Goal: Navigation & Orientation: Find specific page/section

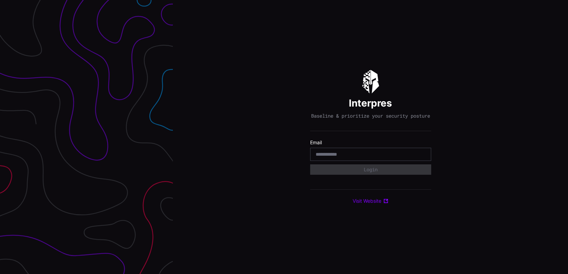
click at [328, 156] on input "email" at bounding box center [371, 154] width 110 height 6
type input "**********"
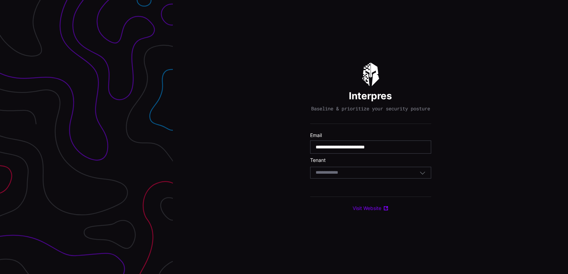
click at [369, 174] on div "Select Tenant" at bounding box center [368, 172] width 104 height 6
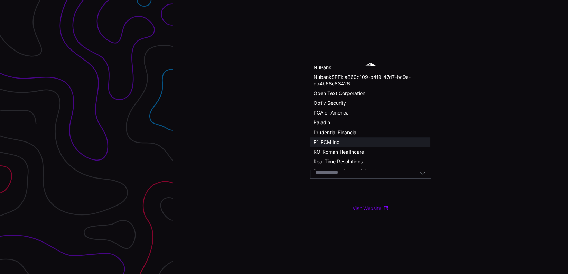
scroll to position [371, 0]
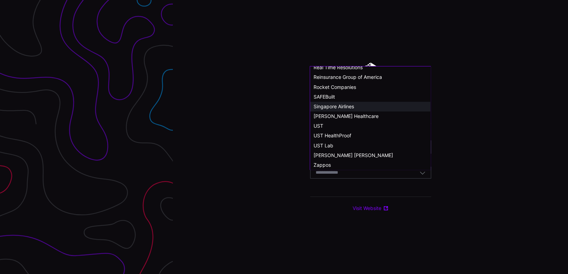
click at [338, 109] on span "Singapore Airlines" at bounding box center [334, 106] width 40 height 6
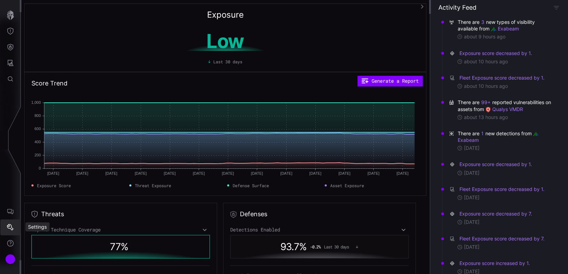
click at [14, 229] on button "Settings" at bounding box center [10, 227] width 20 height 16
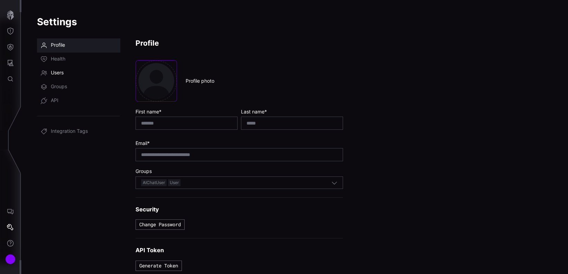
click at [69, 77] on link "Users" at bounding box center [78, 73] width 83 height 14
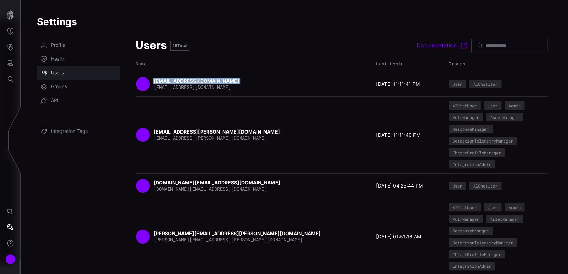
drag, startPoint x: 242, startPoint y: 80, endPoint x: 154, endPoint y: 82, distance: 88.5
click at [154, 82] on div "[EMAIL_ADDRESS][DOMAIN_NAME] [EMAIL_ADDRESS][DOMAIN_NAME]" at bounding box center [254, 84] width 237 height 15
drag, startPoint x: 154, startPoint y: 82, endPoint x: 163, endPoint y: 80, distance: 9.6
copy strong "[EMAIL_ADDRESS][DOMAIN_NAME]"
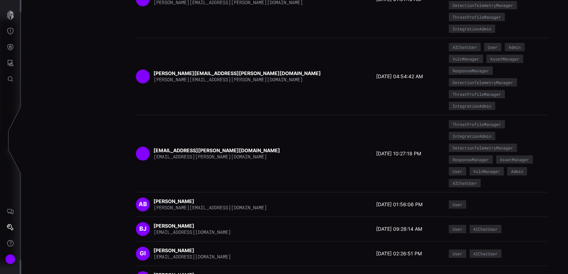
scroll to position [258, 0]
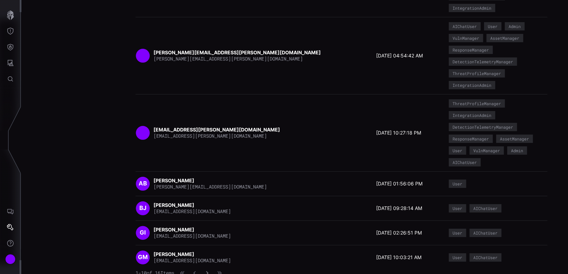
click at [209, 272] on icon "button" at bounding box center [207, 272] width 5 height 5
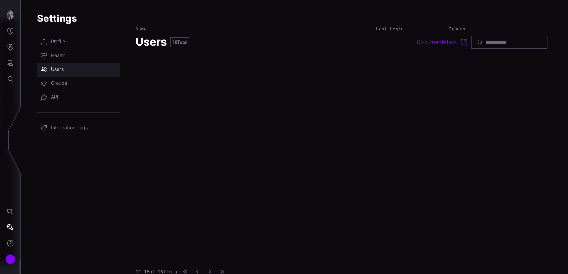
scroll to position [0, 0]
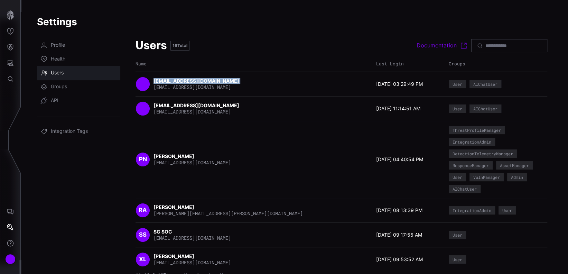
drag, startPoint x: 249, startPoint y: 80, endPoint x: 154, endPoint y: 77, distance: 94.8
click at [154, 77] on div "[EMAIL_ADDRESS][DOMAIN_NAME] [EMAIL_ADDRESS][DOMAIN_NAME]" at bounding box center [254, 84] width 237 height 15
drag, startPoint x: 154, startPoint y: 77, endPoint x: 175, endPoint y: 75, distance: 20.5
copy strong "[EMAIL_ADDRESS][DOMAIN_NAME]"
click at [12, 34] on icon "Threat Exposure" at bounding box center [10, 31] width 7 height 7
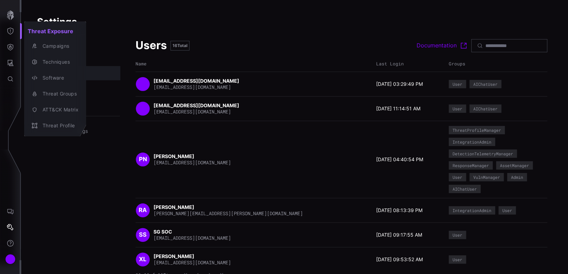
click at [74, 155] on div at bounding box center [284, 137] width 568 height 274
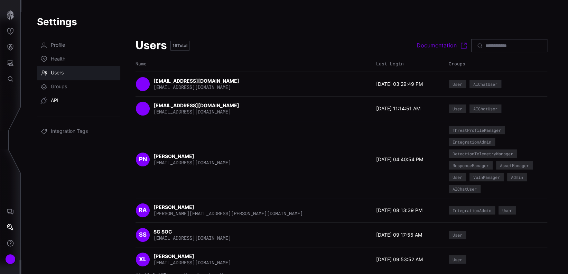
click at [58, 104] on span "API" at bounding box center [55, 100] width 8 height 7
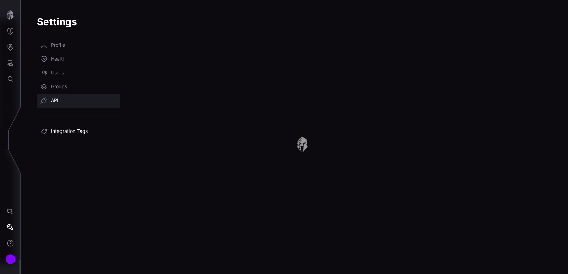
click at [51, 136] on link "Integration Tags" at bounding box center [78, 131] width 83 height 14
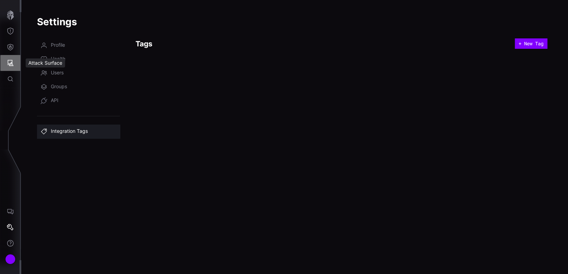
click at [14, 60] on button "Attack Surface" at bounding box center [10, 63] width 20 height 16
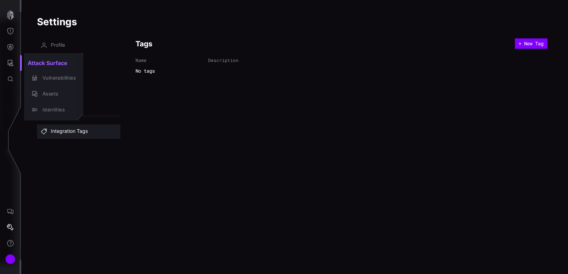
click at [8, 77] on div at bounding box center [284, 137] width 568 height 274
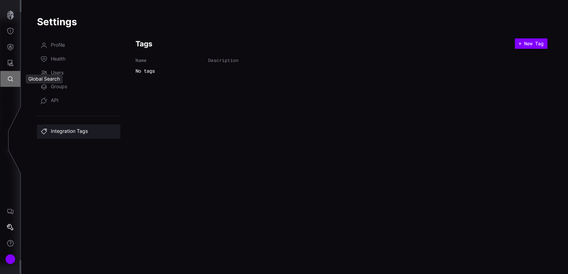
click at [8, 77] on icon "Global Search" at bounding box center [10, 78] width 5 height 5
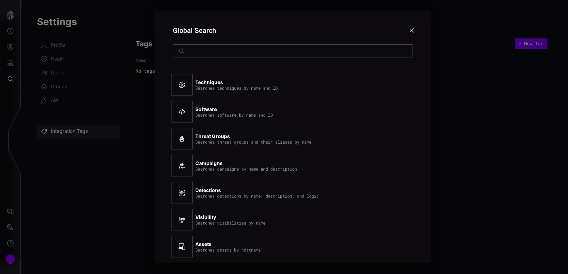
click at [14, 47] on div at bounding box center [284, 137] width 568 height 274
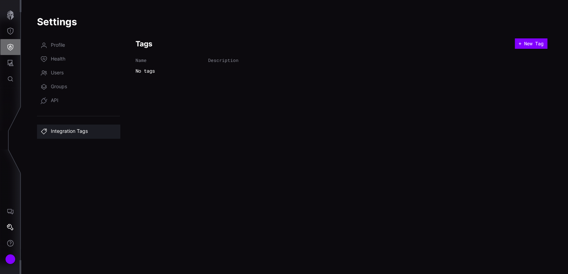
click at [12, 48] on icon "Defense Surface" at bounding box center [11, 47] width 6 height 7
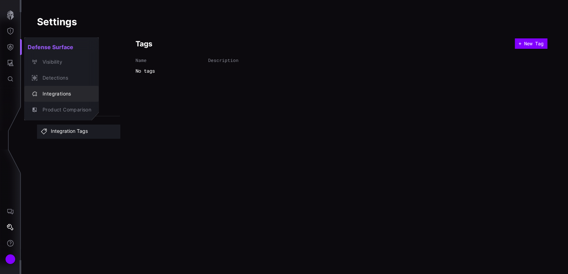
click at [58, 96] on div "Integrations" at bounding box center [65, 94] width 52 height 9
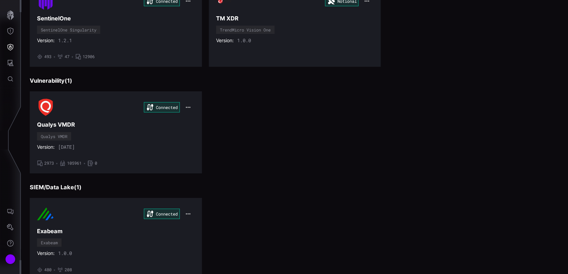
scroll to position [111, 0]
